Goal: Transaction & Acquisition: Purchase product/service

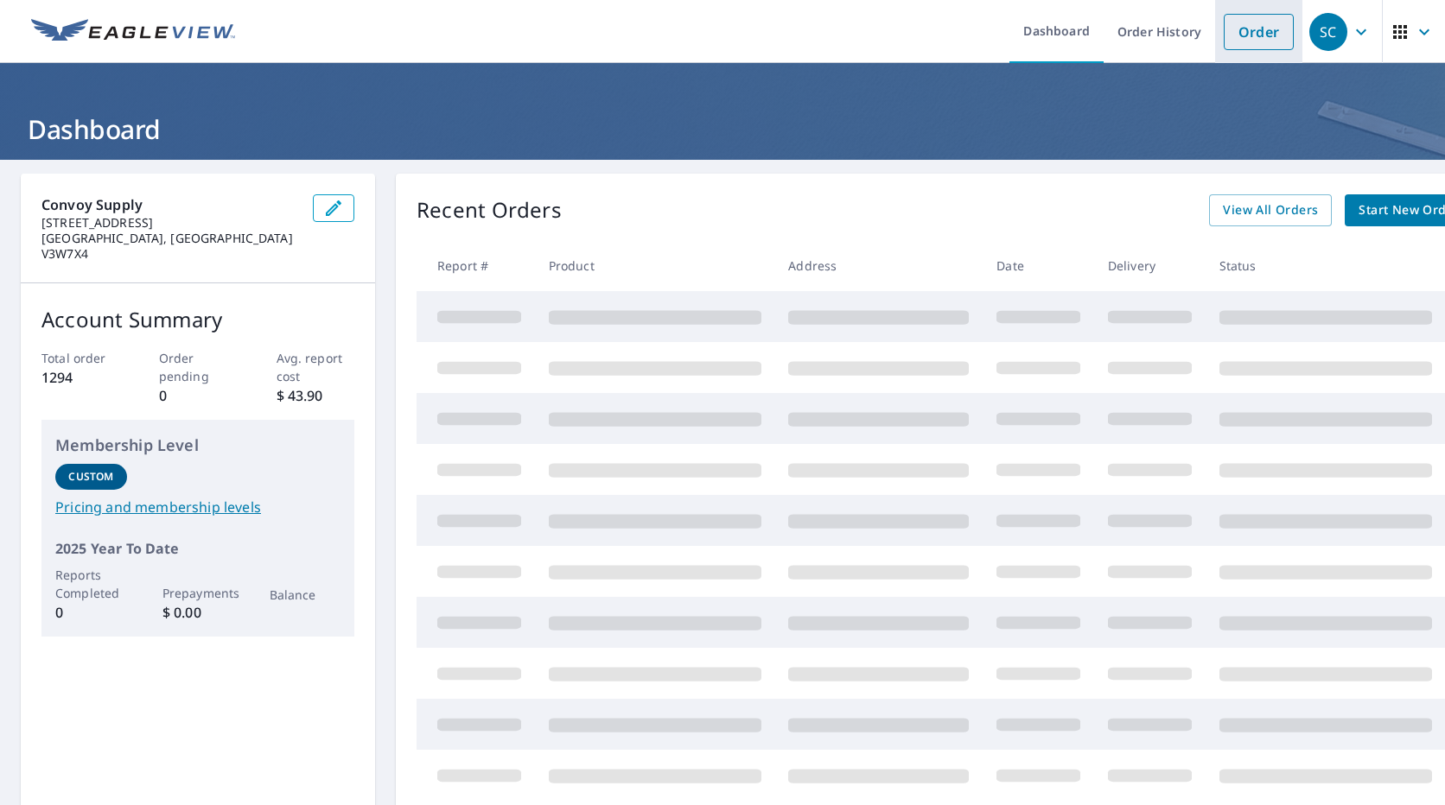
click at [1240, 24] on link "Order" at bounding box center [1258, 32] width 70 height 36
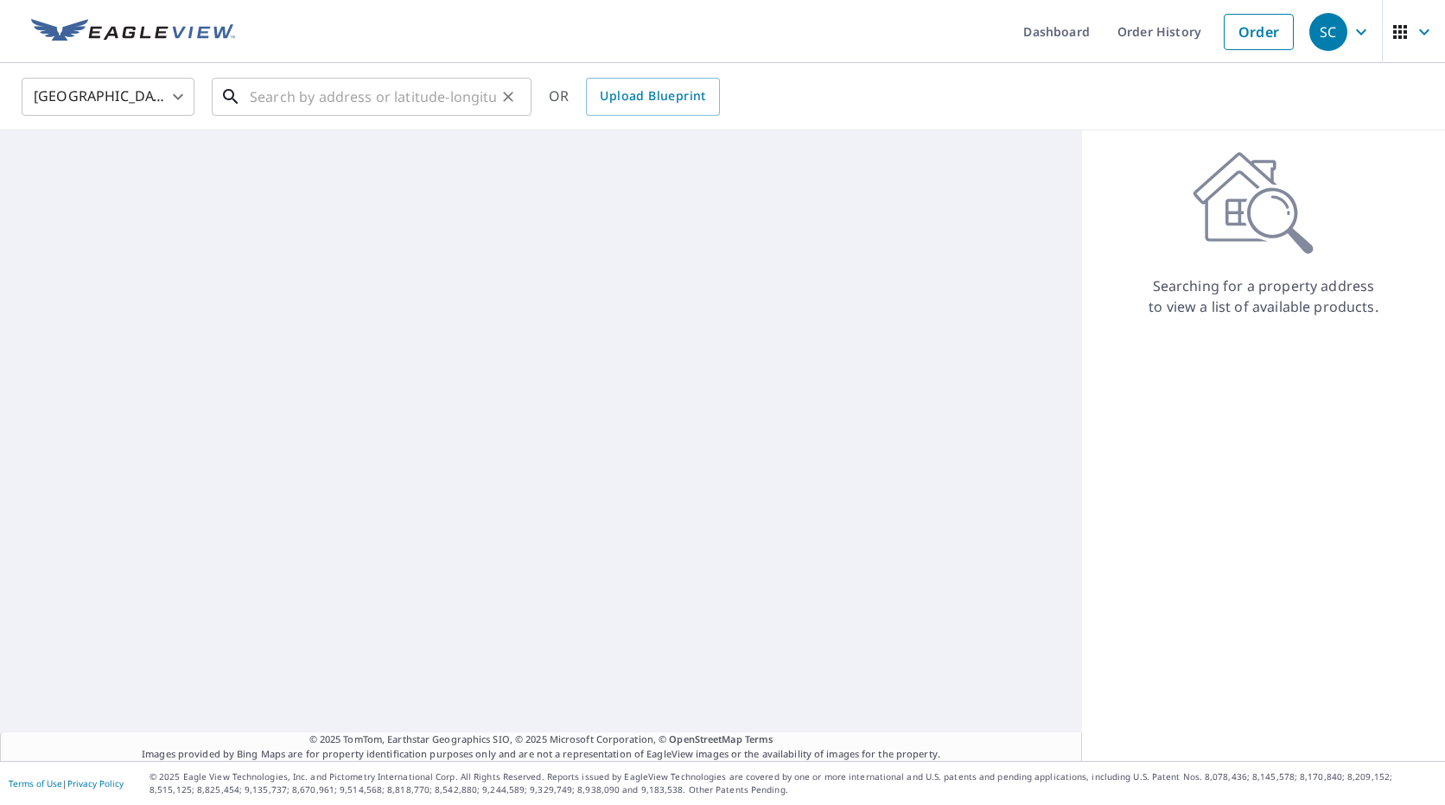
click at [314, 102] on input "text" at bounding box center [373, 97] width 246 height 48
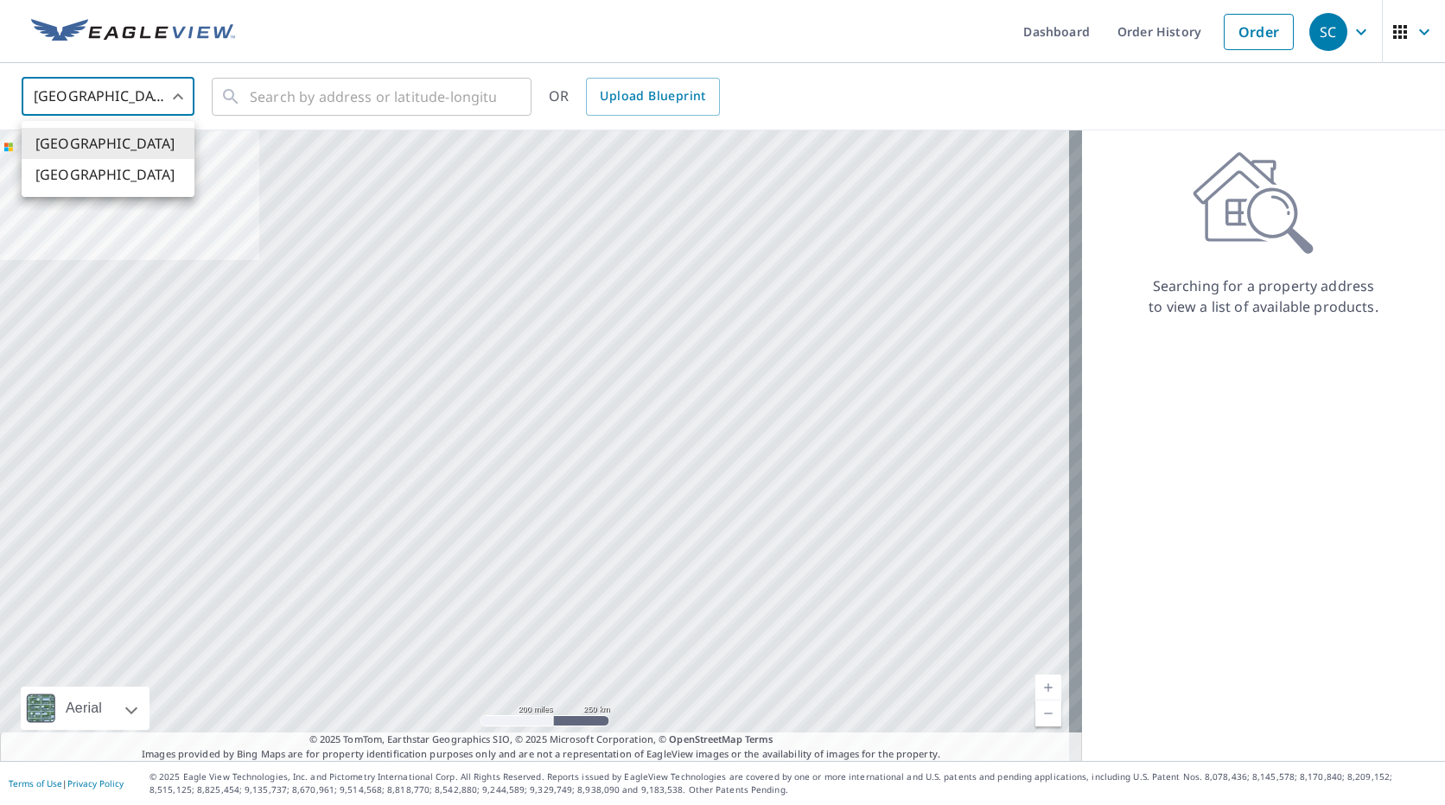
click at [118, 102] on body "SC SC Dashboard Order History Order SC United States US ​ ​ OR Upload Blueprint…" at bounding box center [722, 402] width 1445 height 805
click at [89, 181] on li "[GEOGRAPHIC_DATA]" at bounding box center [108, 174] width 173 height 31
type input "CA"
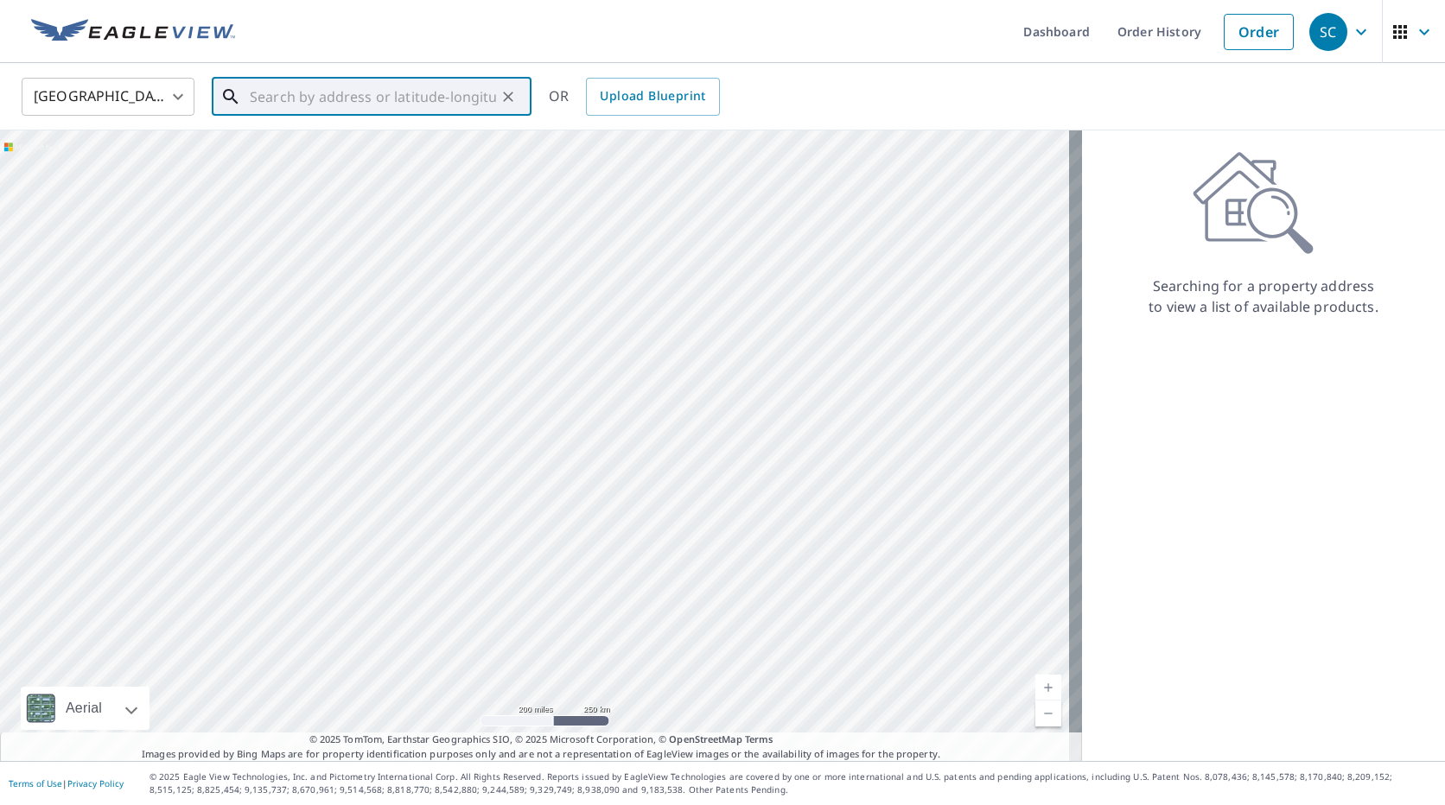
click at [257, 88] on input "text" at bounding box center [373, 97] width 246 height 48
click at [286, 143] on span "602 [PERSON_NAME] [GEOGRAPHIC_DATA]" at bounding box center [381, 157] width 271 height 41
type input "602 [PERSON_NAME] [GEOGRAPHIC_DATA]"
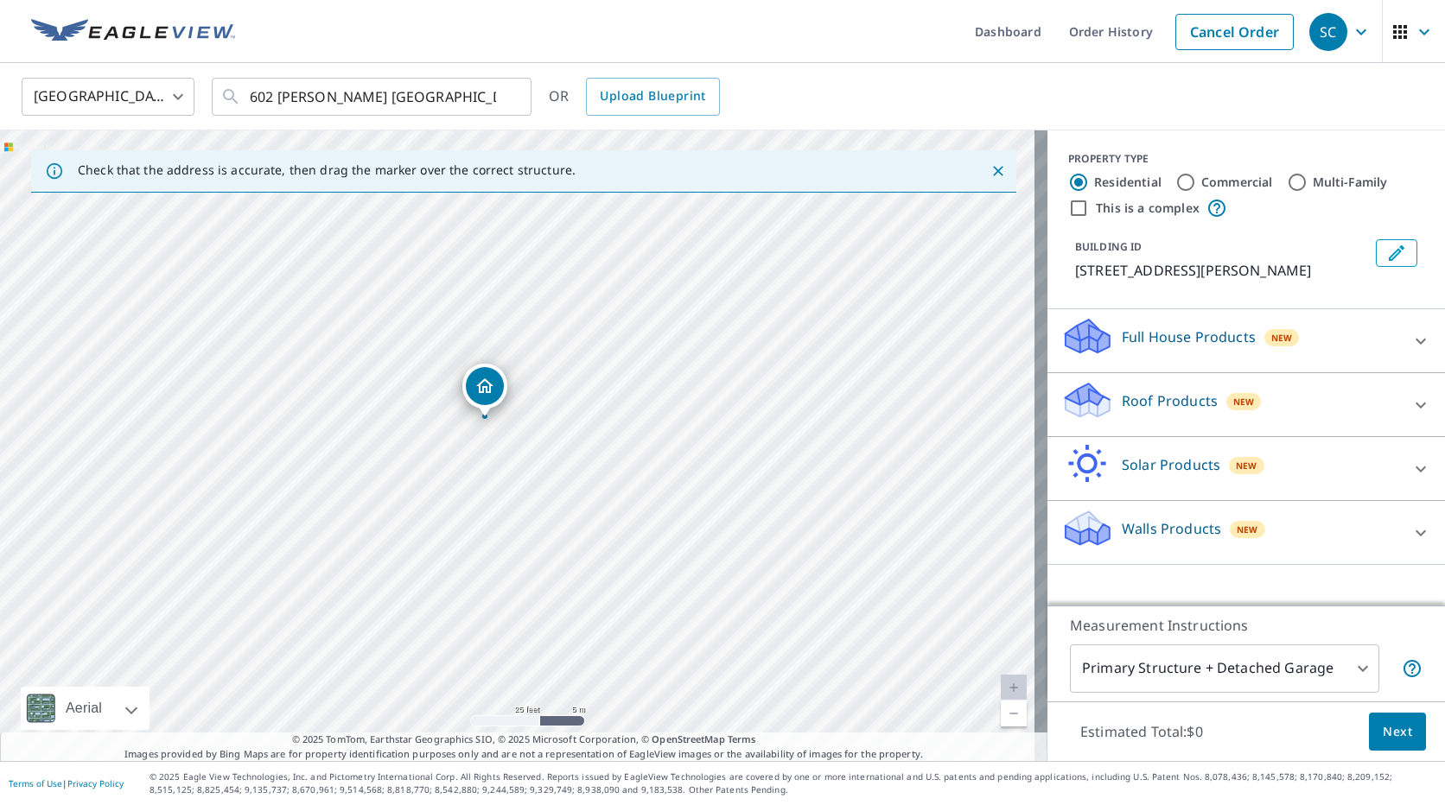
drag, startPoint x: 400, startPoint y: 441, endPoint x: 479, endPoint y: 536, distance: 123.3
click at [479, 536] on div "602 [PERSON_NAME] [GEOGRAPHIC_DATA]" at bounding box center [523, 445] width 1047 height 631
click at [1127, 411] on p "Roof Products" at bounding box center [1169, 401] width 96 height 21
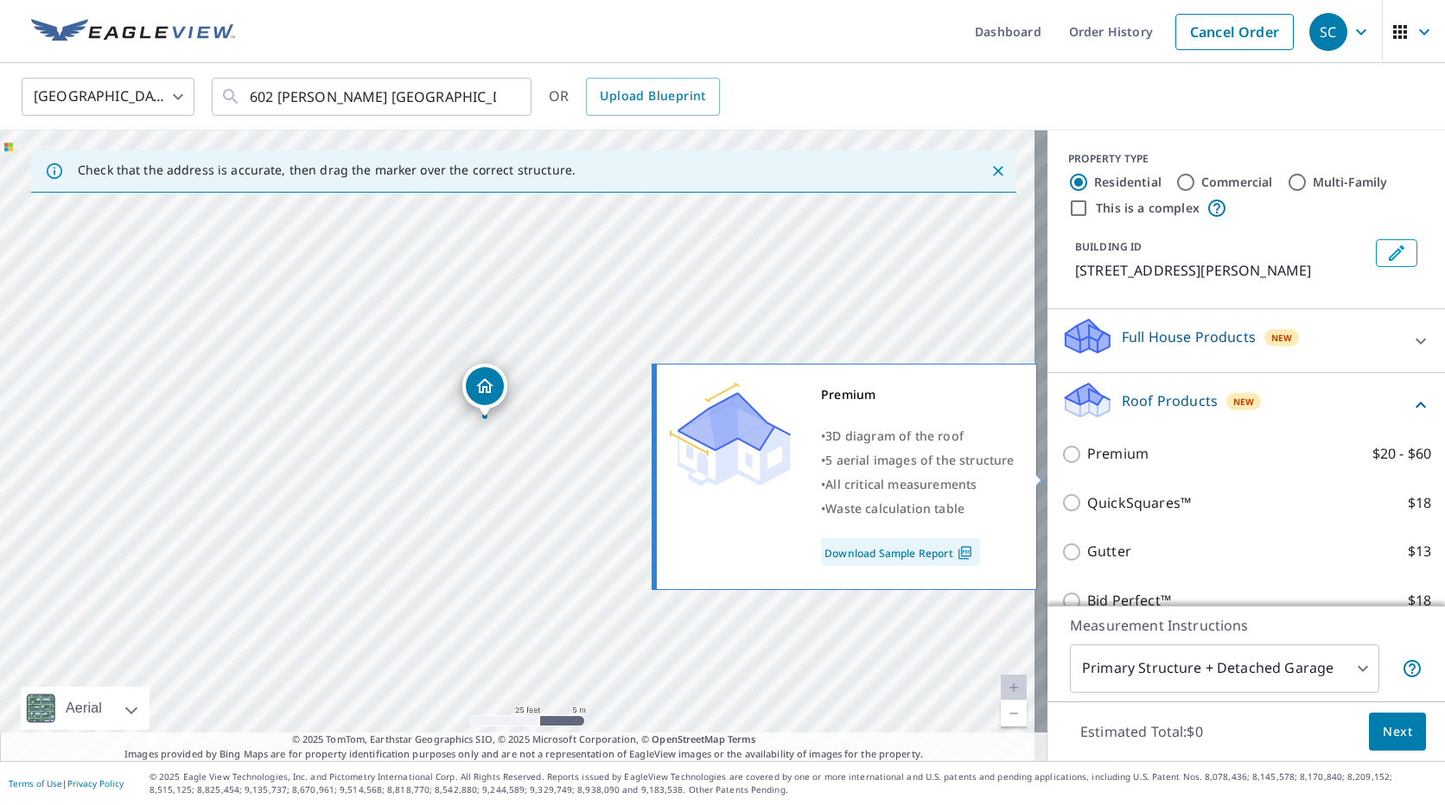
click at [1133, 465] on p "Premium" at bounding box center [1117, 454] width 61 height 22
click at [1087, 465] on input "Premium $20 - $60" at bounding box center [1074, 454] width 26 height 21
checkbox input "true"
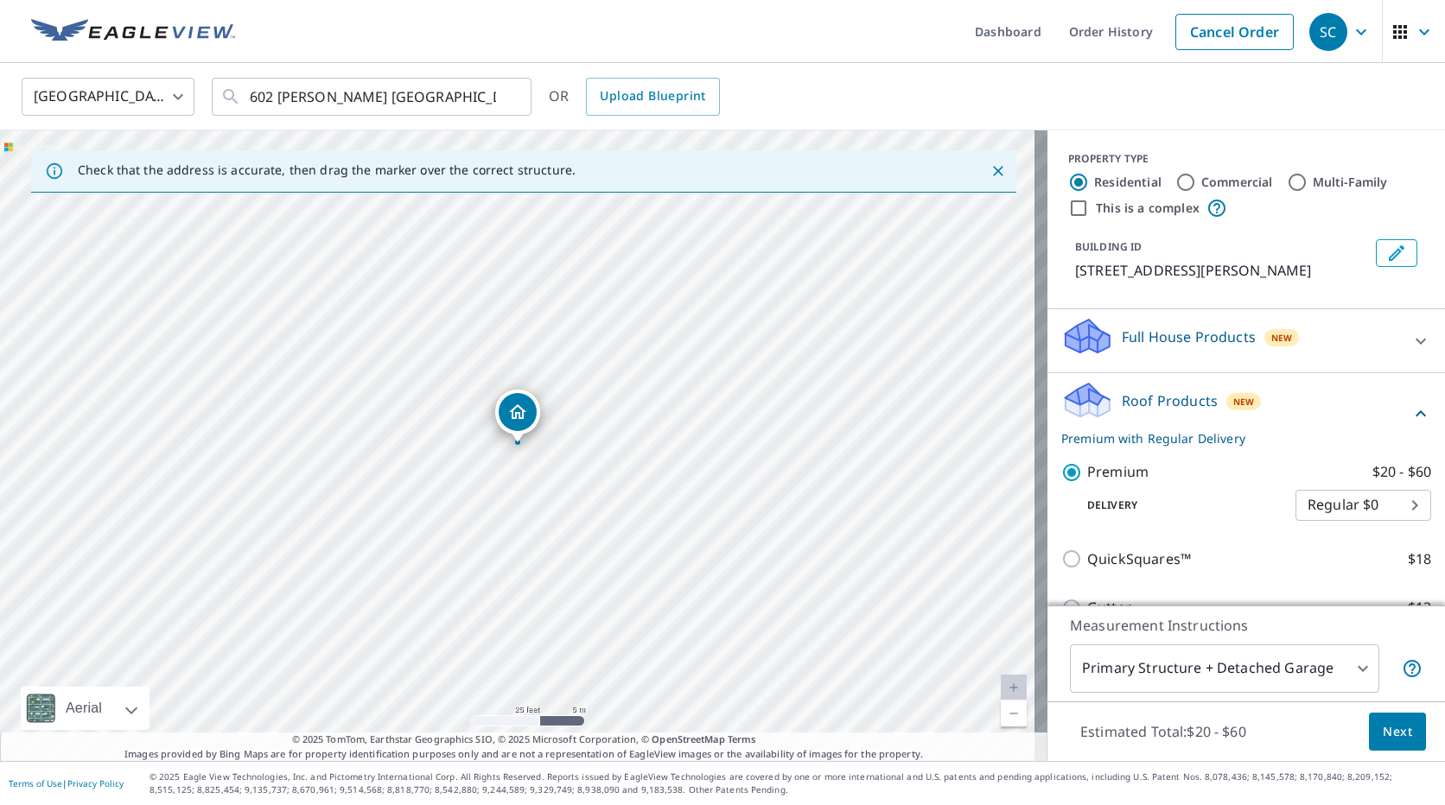
click at [1382, 733] on span "Next" at bounding box center [1396, 732] width 29 height 22
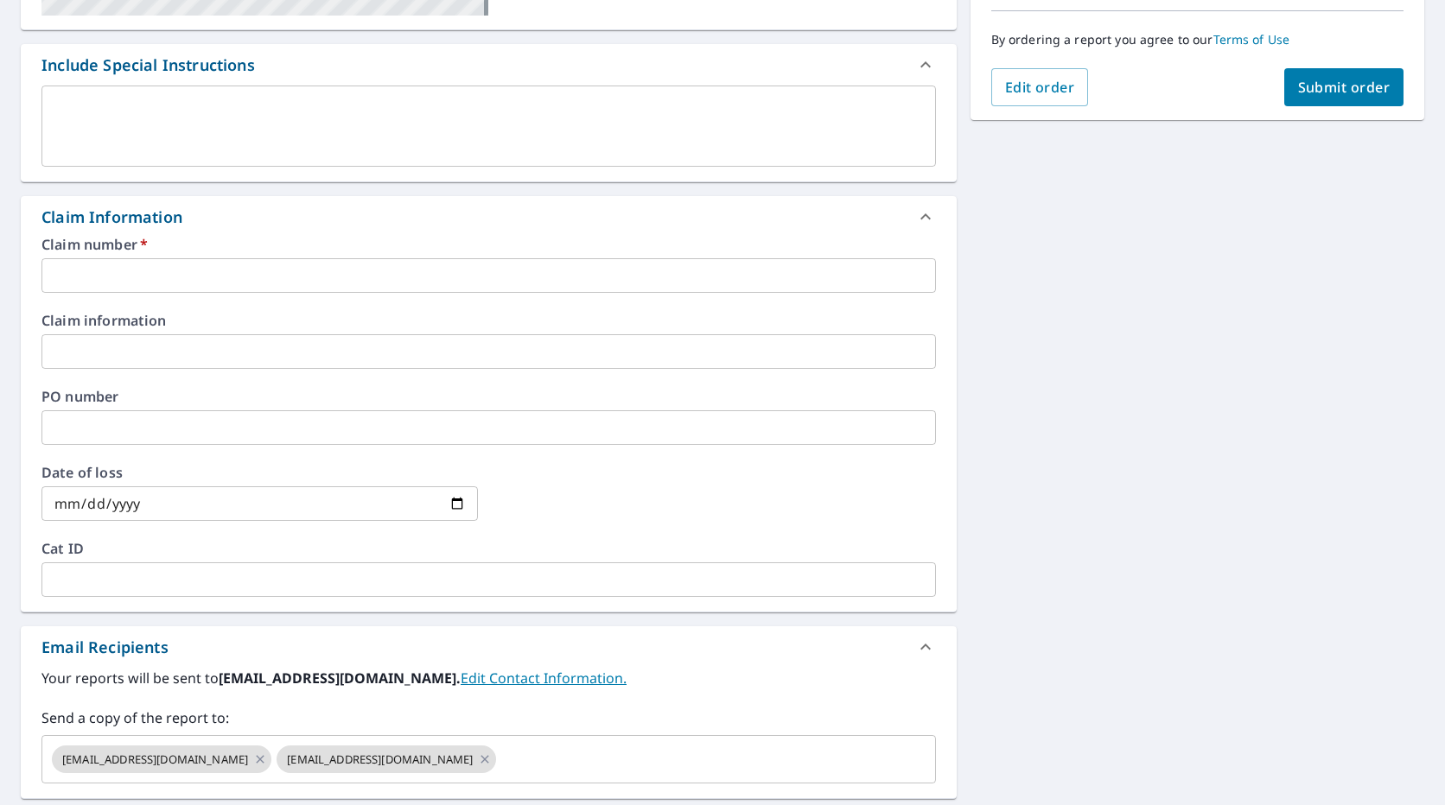
scroll to position [432, 0]
click at [132, 279] on input "text" at bounding box center [488, 274] width 894 height 35
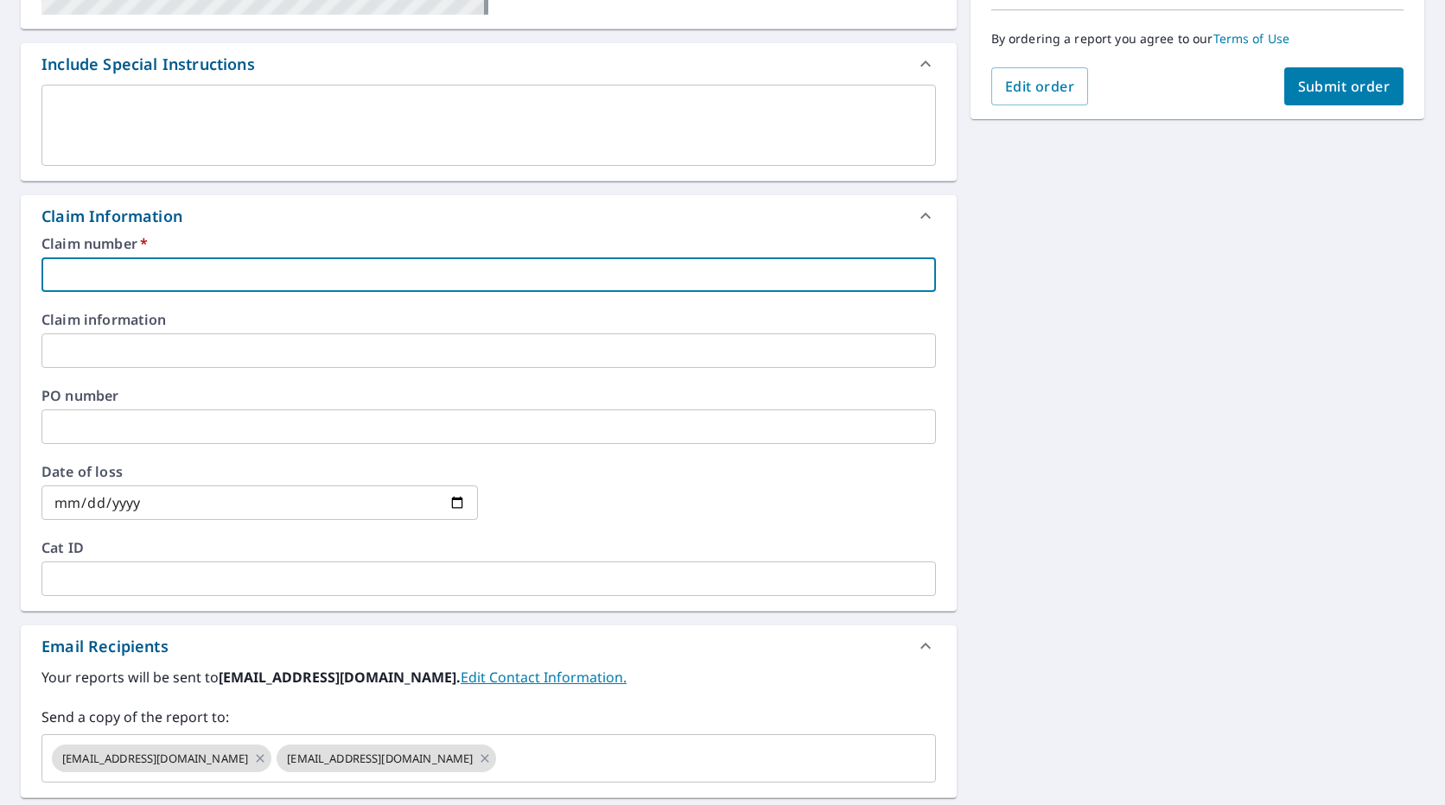
type input "B"
checkbox input "true"
type input "BE"
checkbox input "true"
type input "BES"
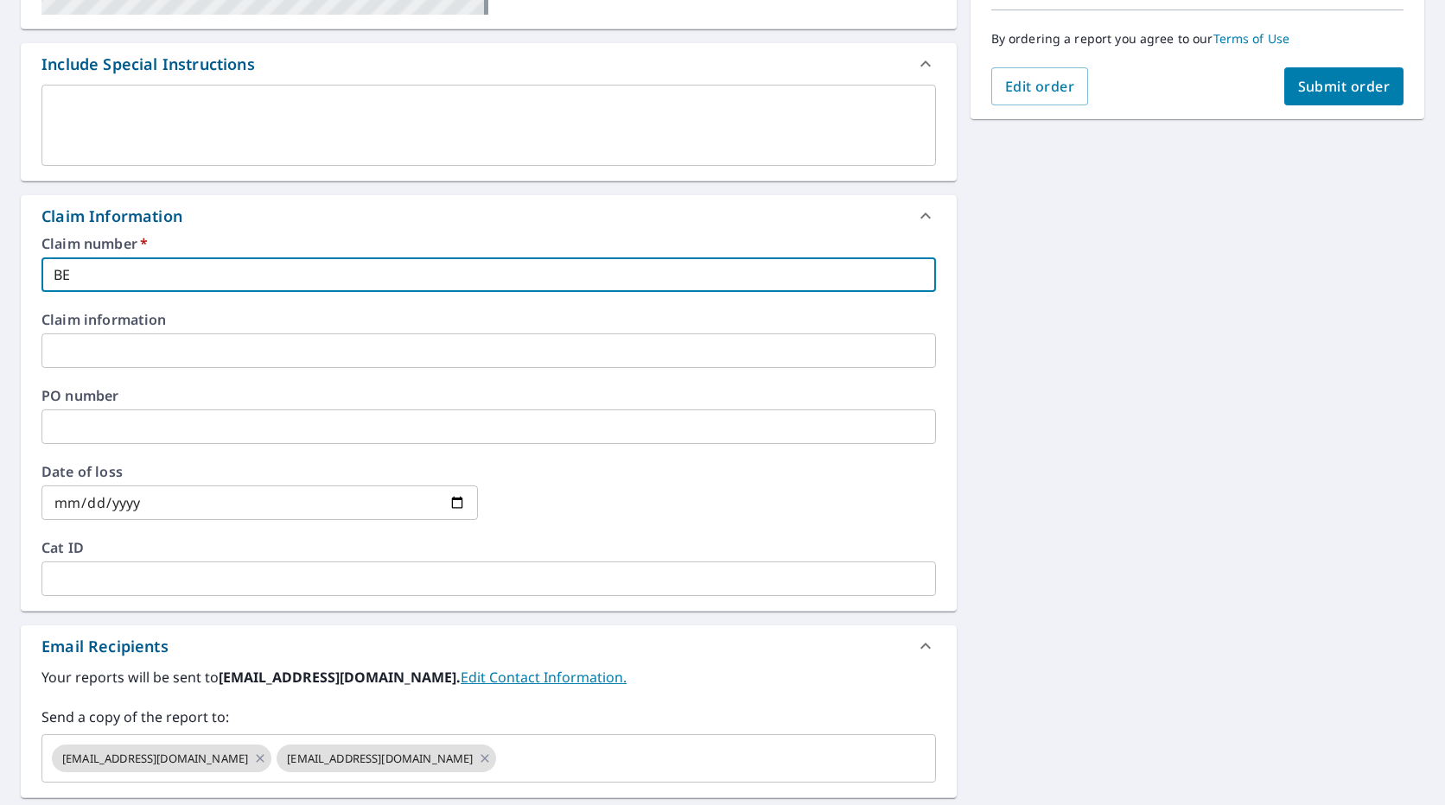
checkbox input "true"
type input "BEST"
checkbox input "true"
type input "BESTW"
checkbox input "true"
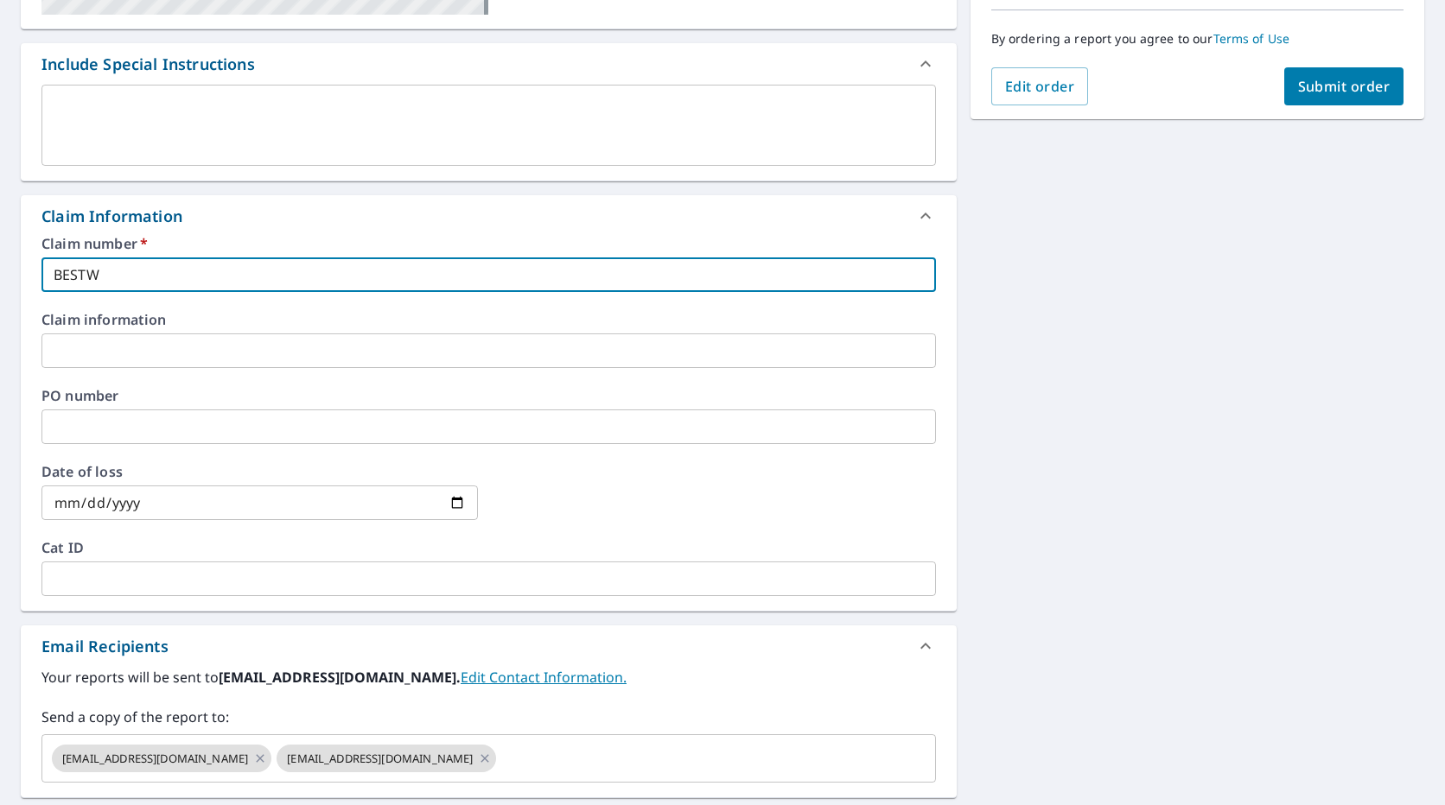
type input "BESTWE"
checkbox input "true"
type input "BESTWES"
checkbox input "true"
type input "BESTWEST"
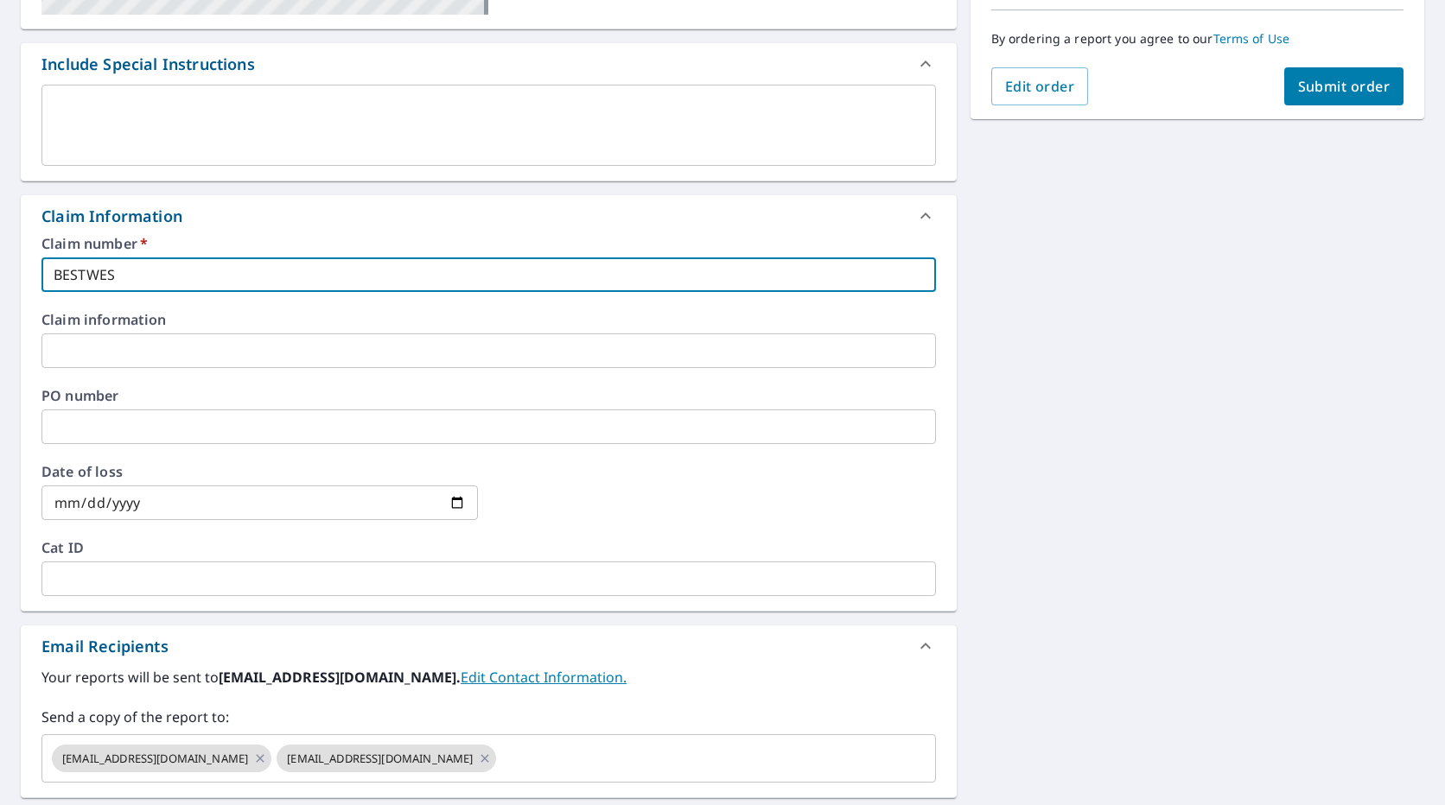
checkbox input "true"
type input "BESTWEST"
checkbox input "true"
type input "BESTWEST -"
checkbox input "true"
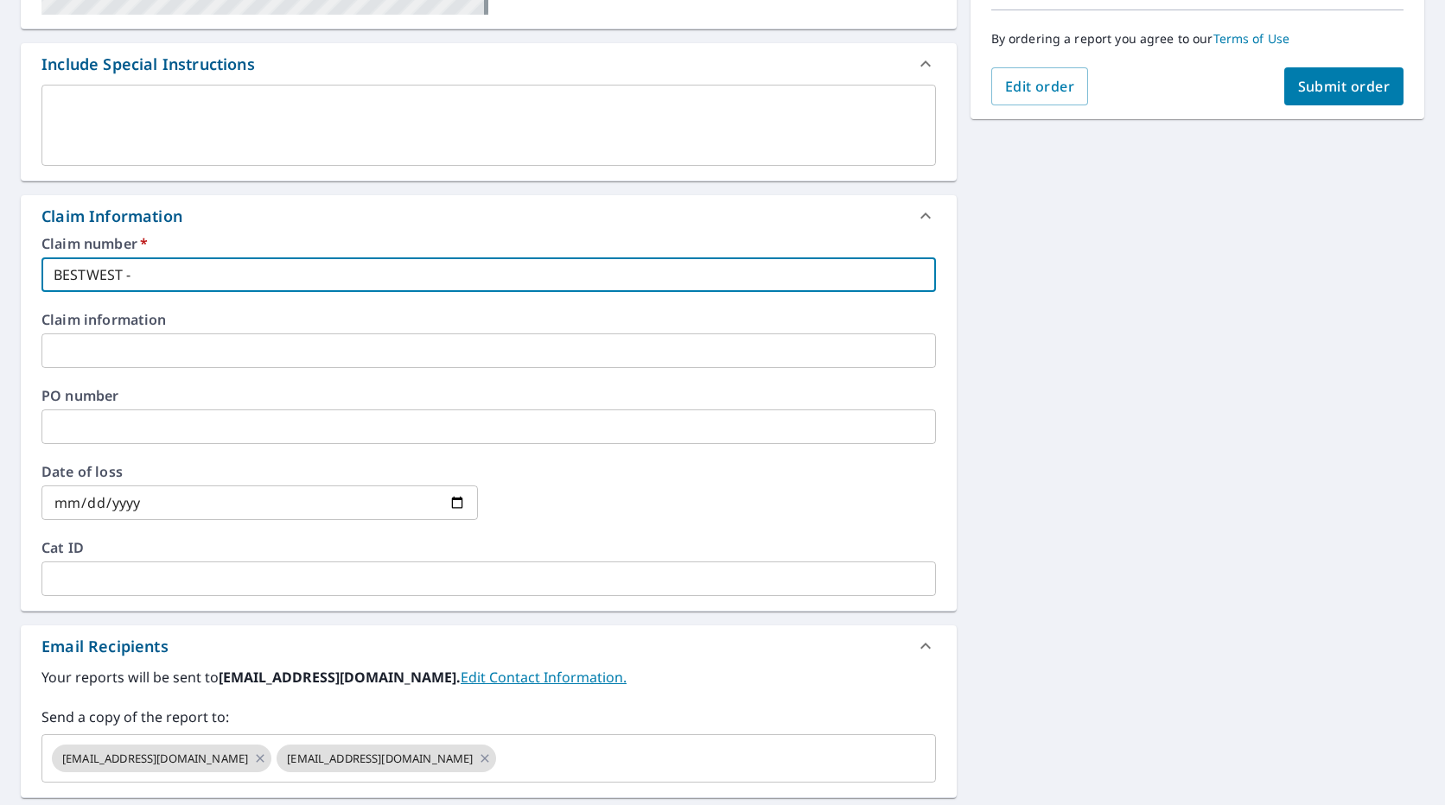
type input "BESTWEST -"
checkbox input "true"
type input "BESTWEST - 6"
checkbox input "true"
type input "BESTWEST - 60"
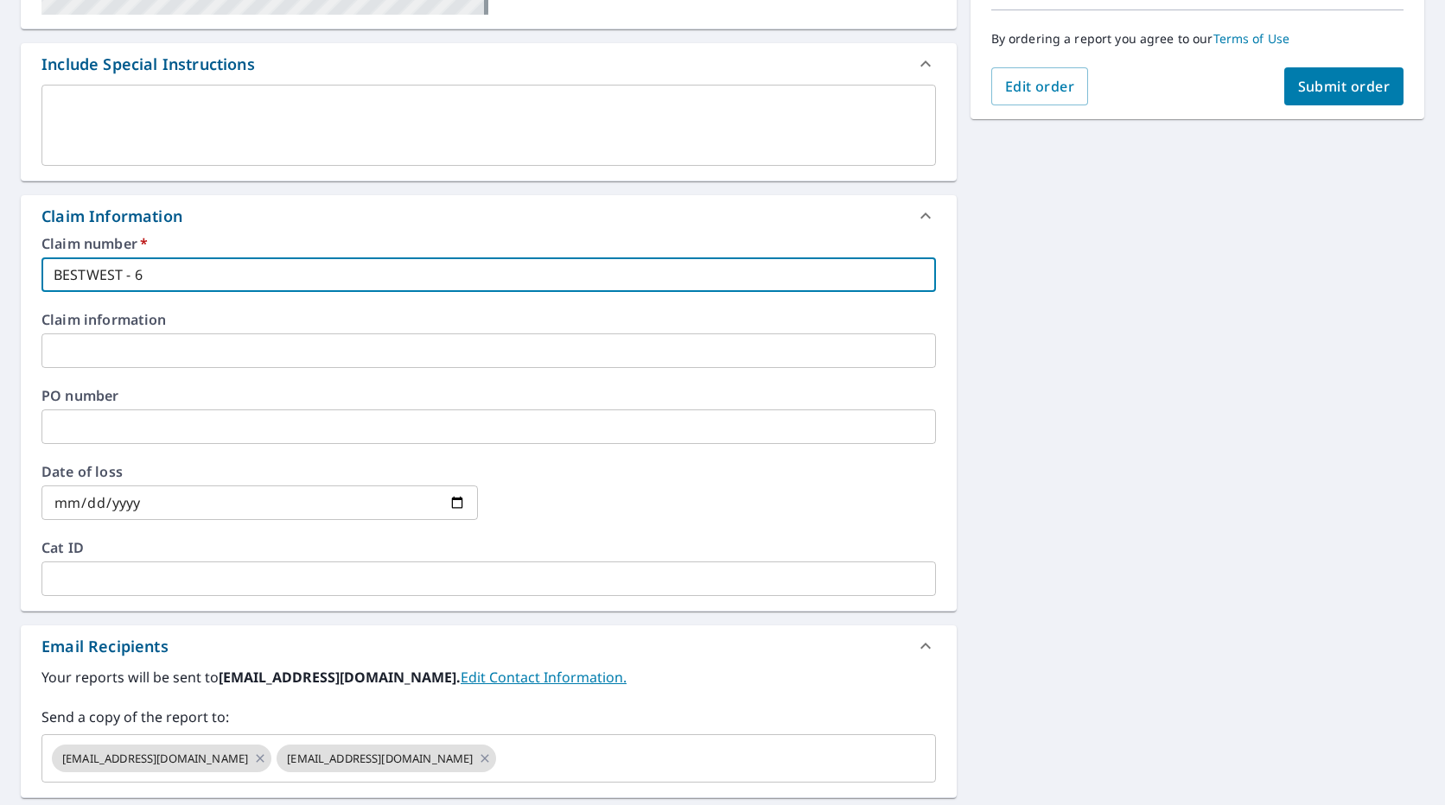
checkbox input "true"
type input "BESTWEST - 602"
checkbox input "true"
type input "BESTWEST - 602"
checkbox input "true"
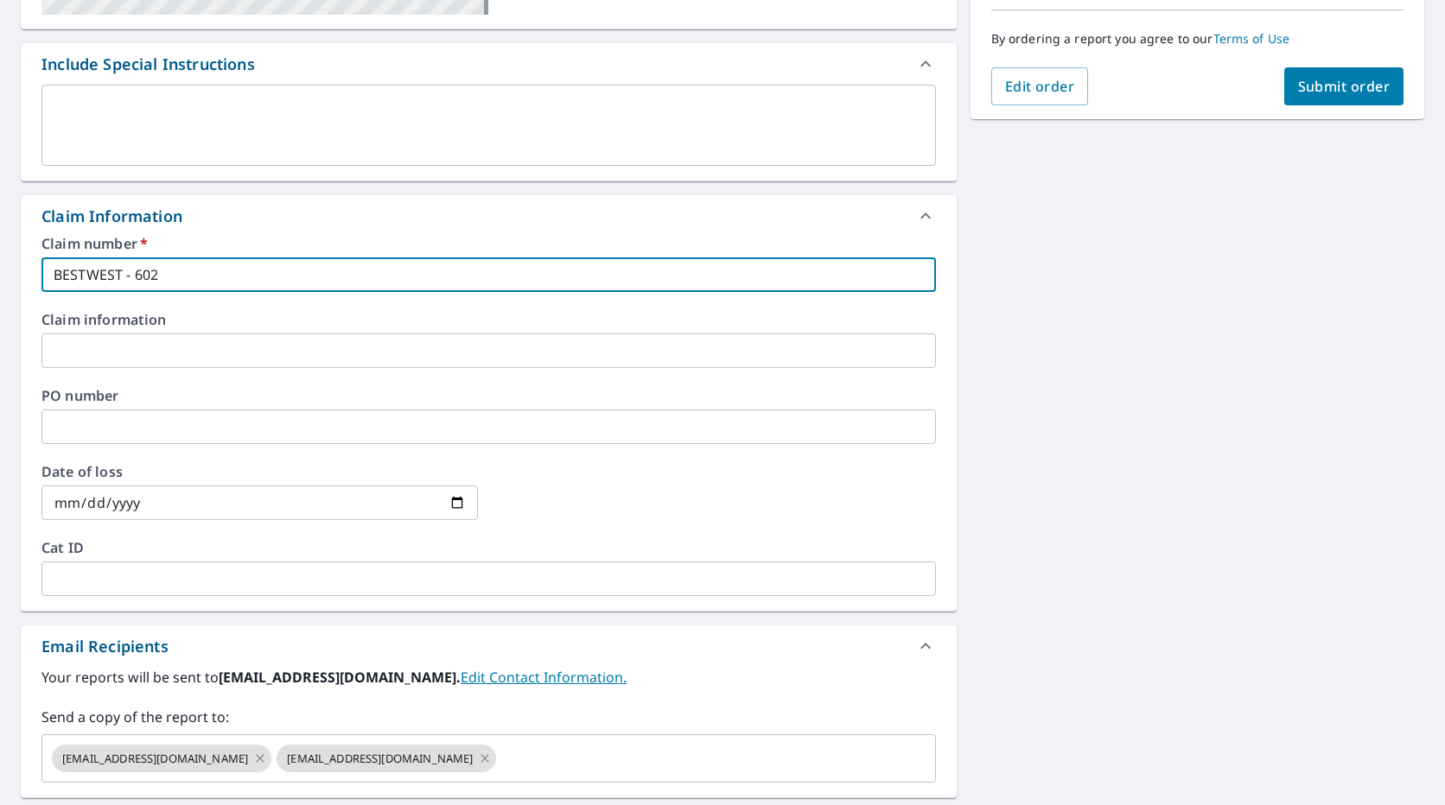
type input "BESTWEST - 602 A"
checkbox input "true"
type input "BESTWEST - 602 AL"
checkbox input "true"
type input "BESTWEST - 602 ALL"
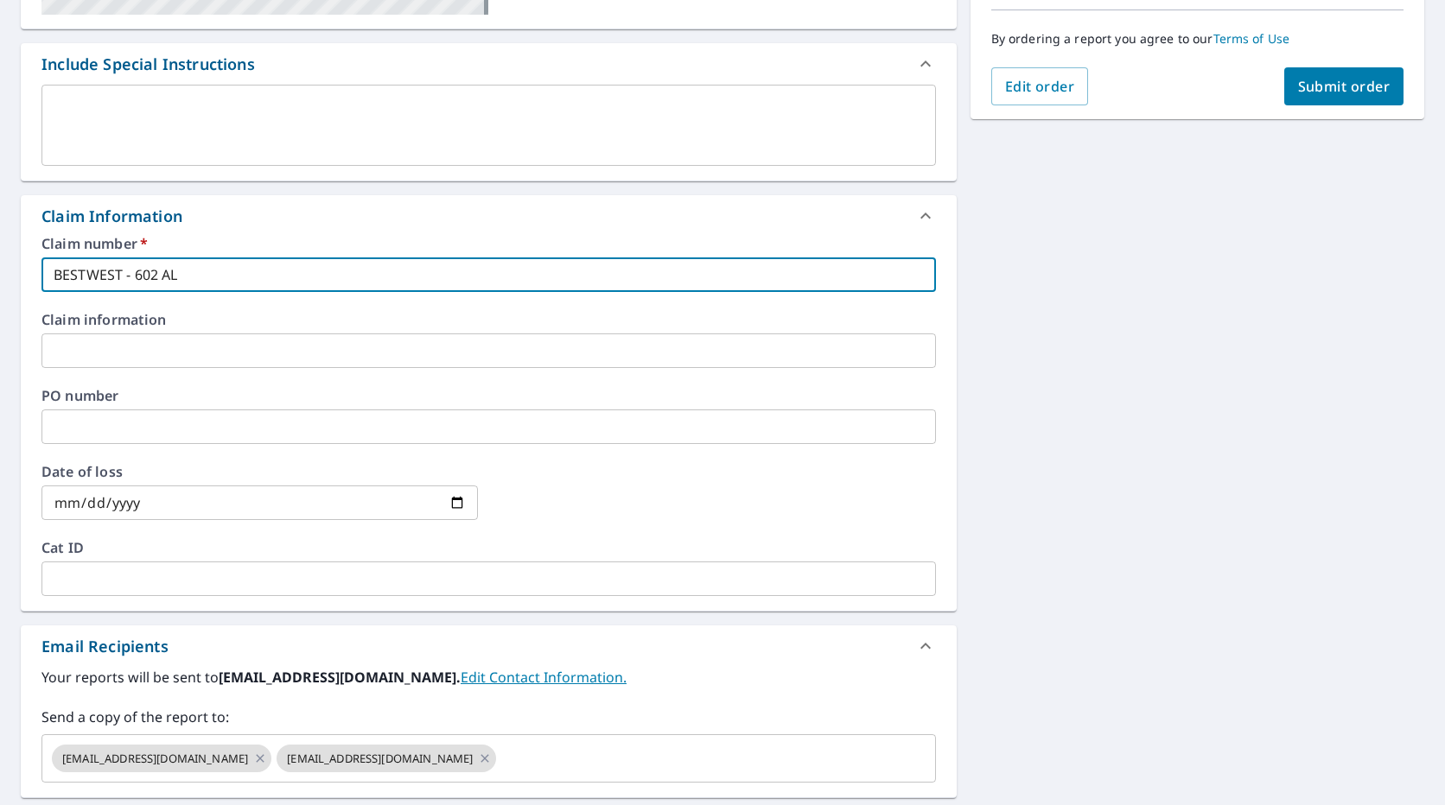
checkbox input "true"
type input "BESTWEST - 602 [MEDICAL_DATA]"
checkbox input "true"
type input "BESTWEST - 602 ALLIS"
checkbox input "true"
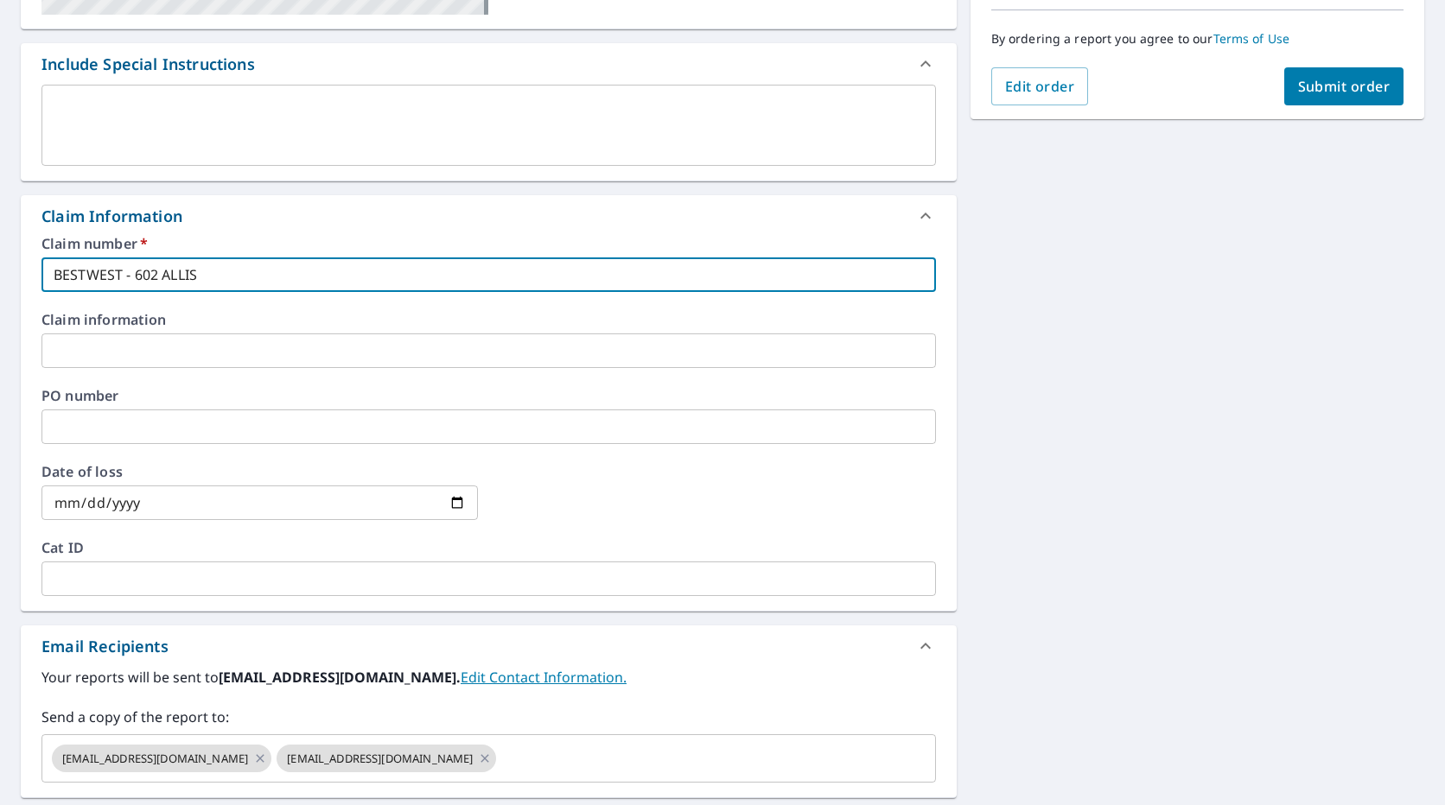
type input "BESTWEST - 602 ALLISO"
checkbox input "true"
type input "BESTWEST - 602 [PERSON_NAME]"
checkbox input "true"
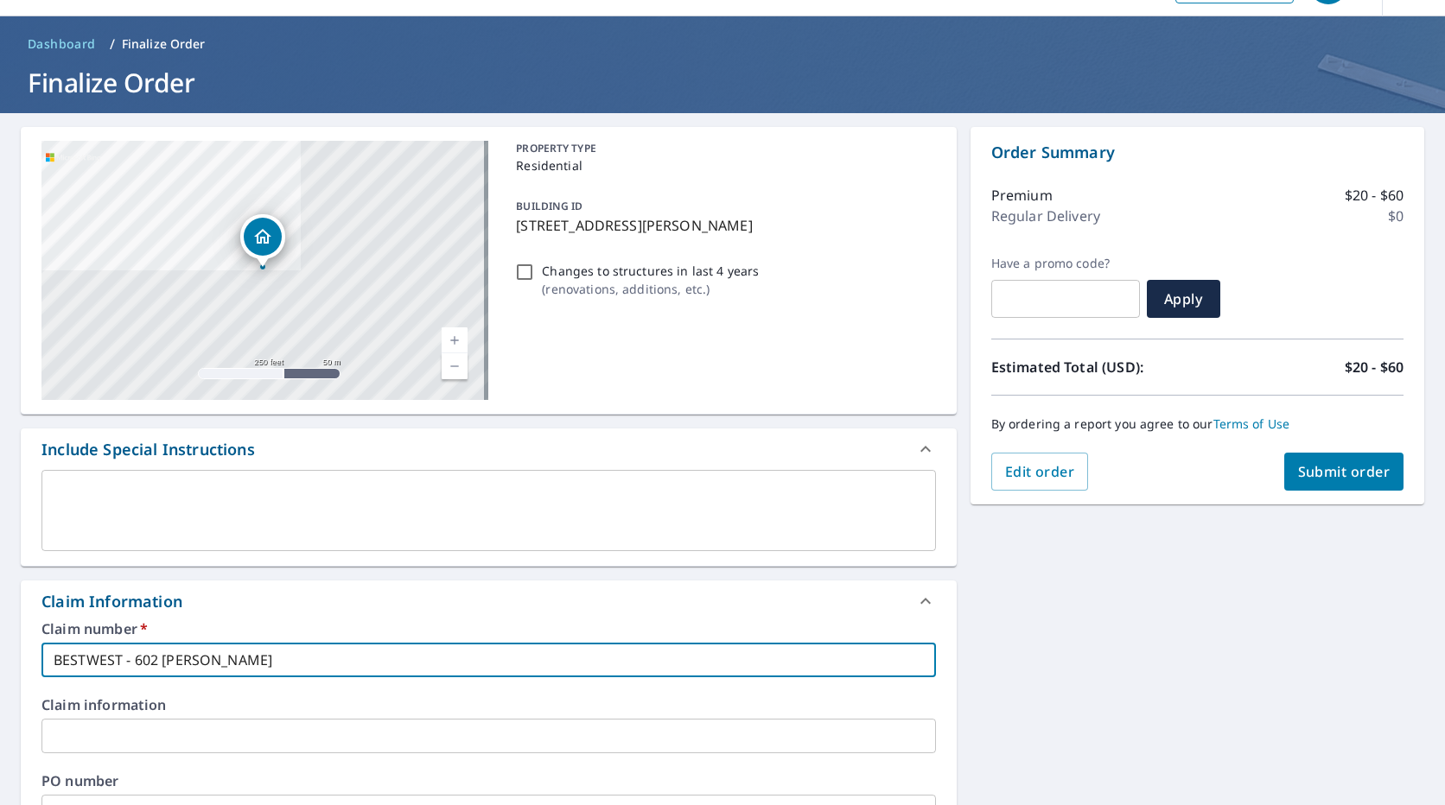
scroll to position [0, 0]
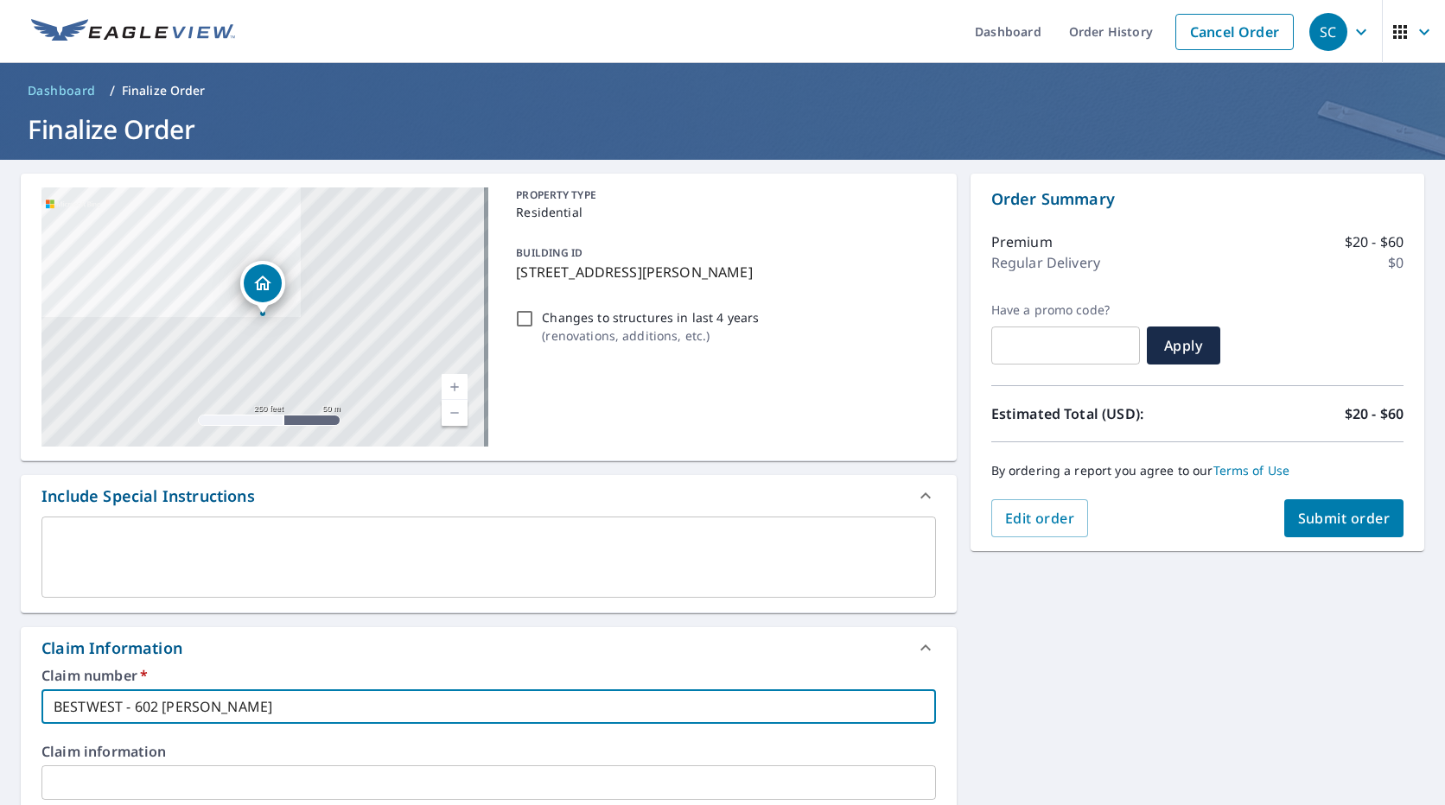
type input "BESTWEST - 602 [PERSON_NAME]"
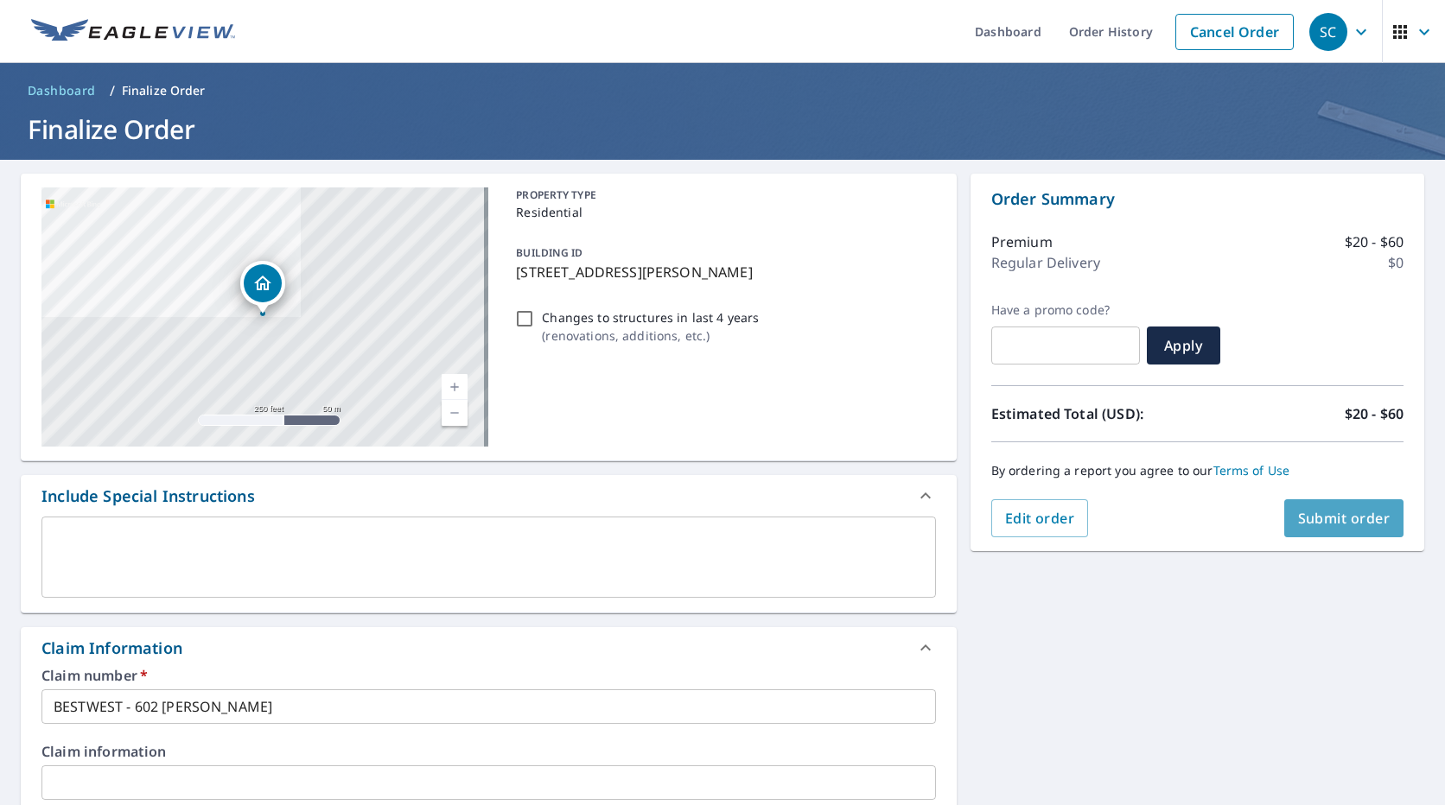
click at [1312, 517] on span "Submit order" at bounding box center [1344, 518] width 92 height 19
checkbox input "true"
